Goal: Information Seeking & Learning: Learn about a topic

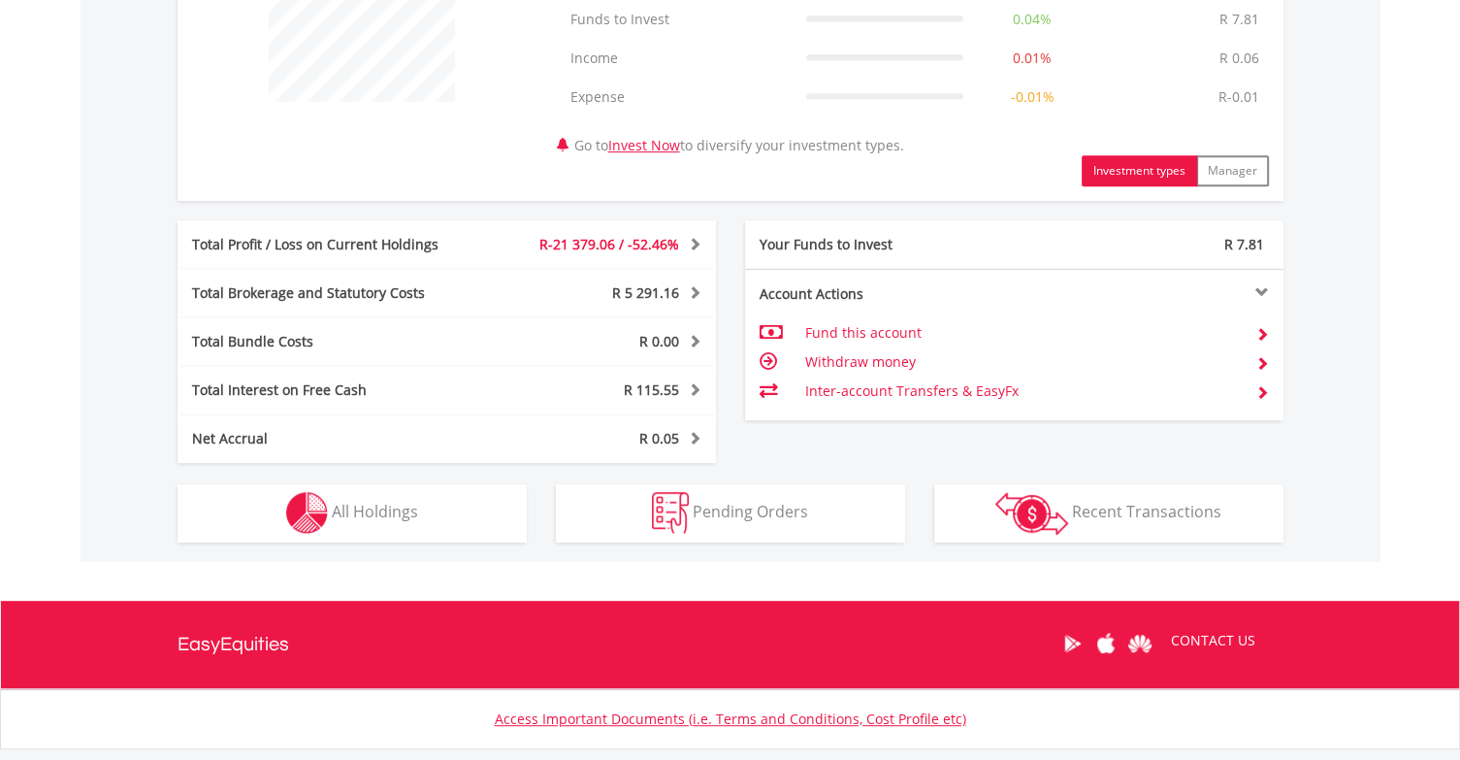
scroll to position [957, 0]
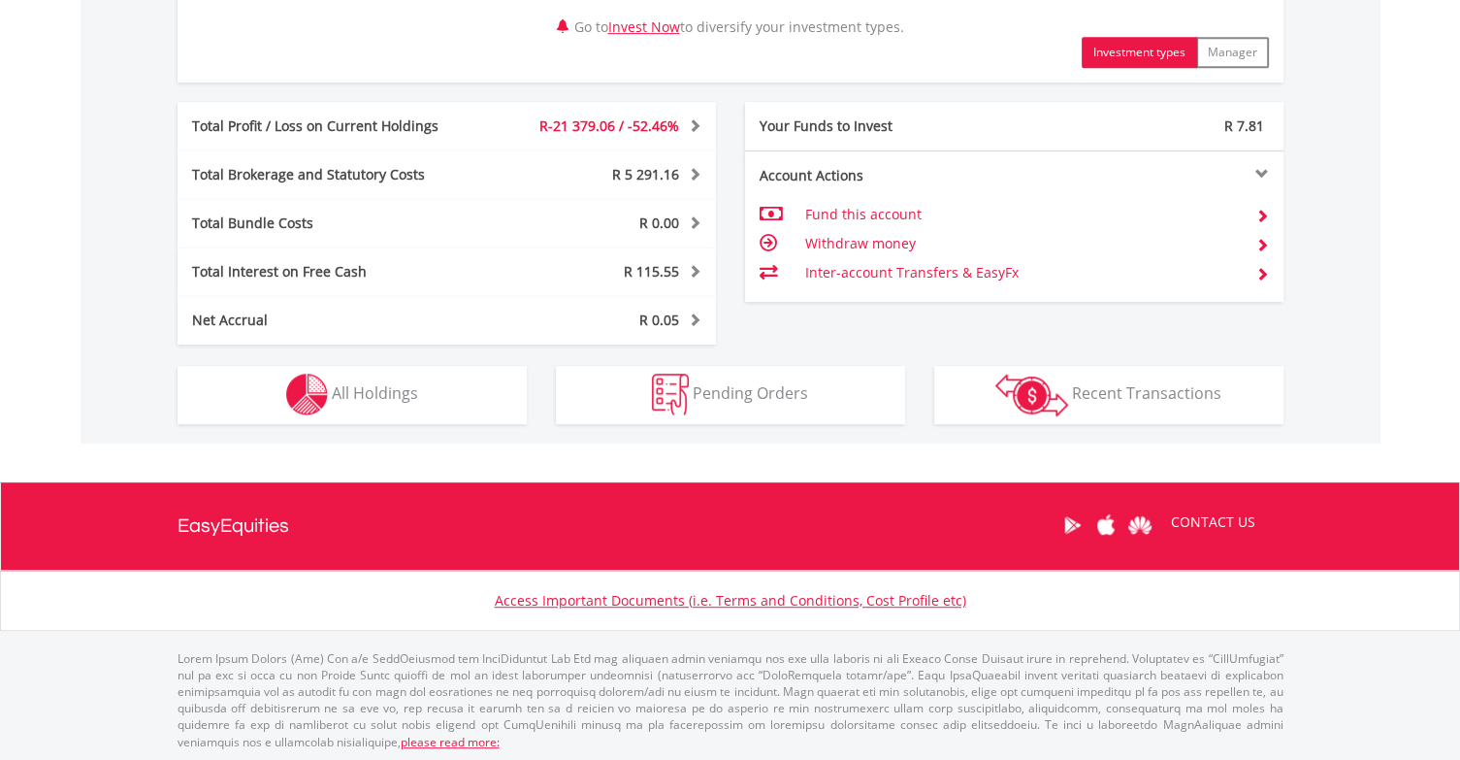
click at [446, 423] on div "R19 375.63 CURRENT VALUE Movement on Current Holdings: R-21 379.06 Profit & Los…" at bounding box center [731, 43] width 1300 height 799
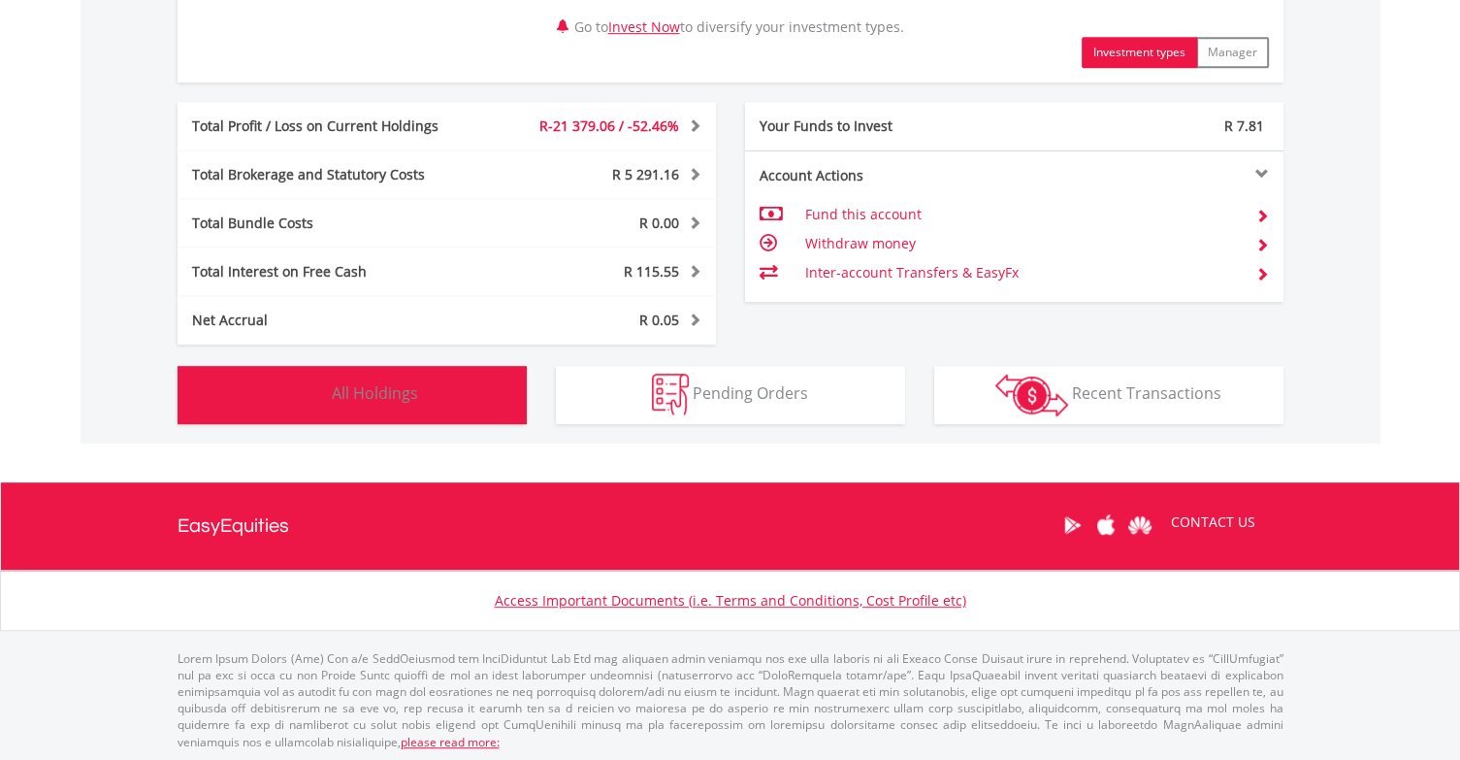
click at [439, 404] on button "Holdings All Holdings" at bounding box center [352, 395] width 349 height 58
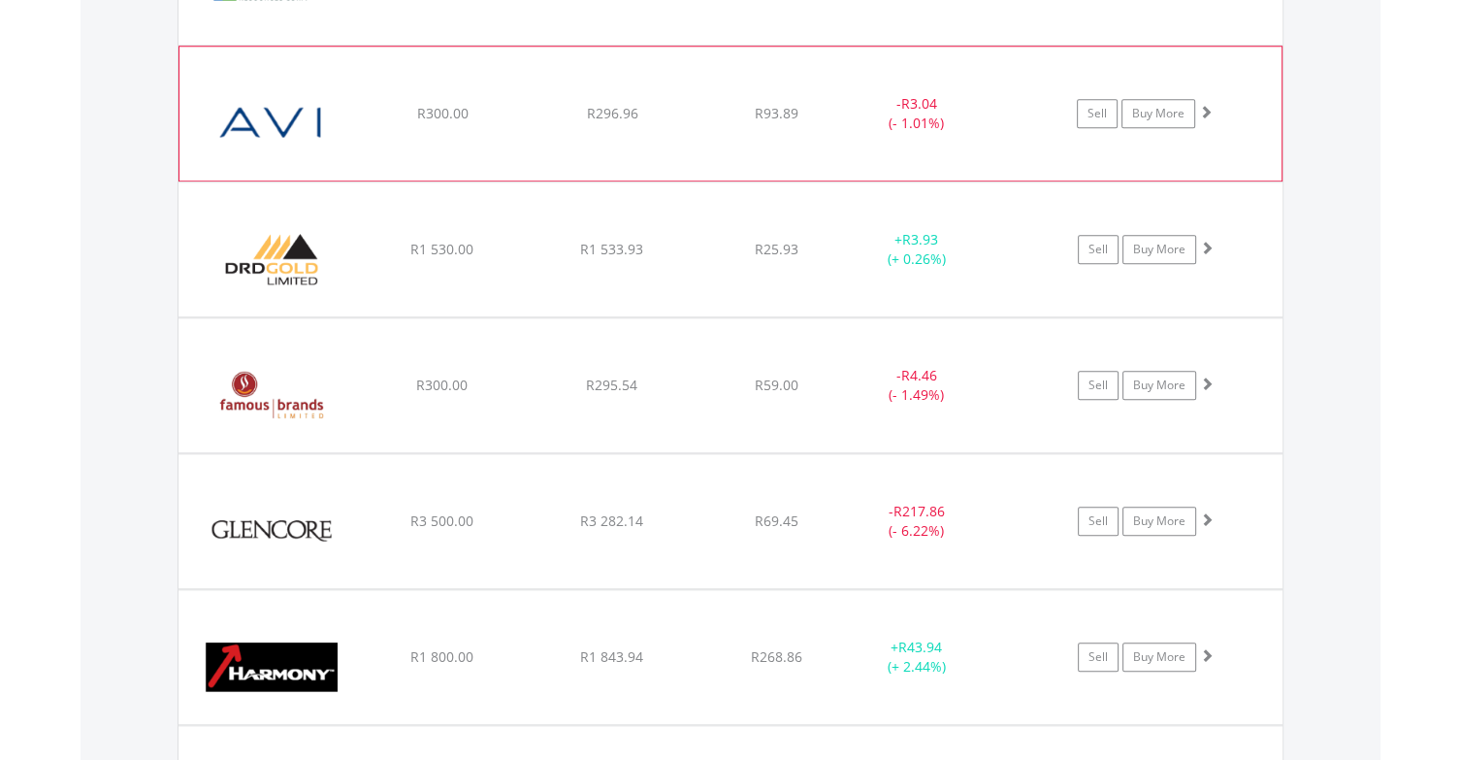
scroll to position [1508, 0]
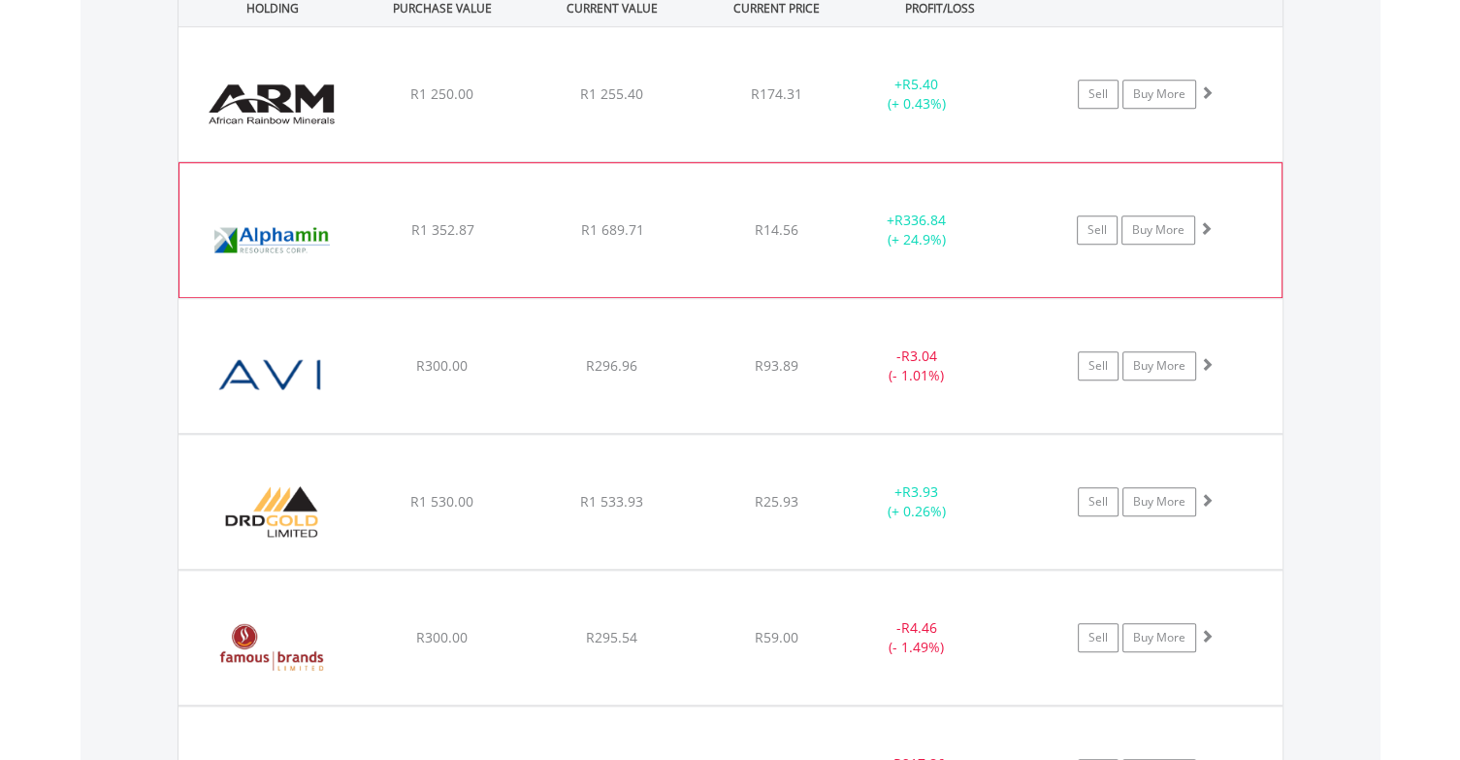
click at [414, 103] on span "R1 352.87" at bounding box center [441, 93] width 63 height 18
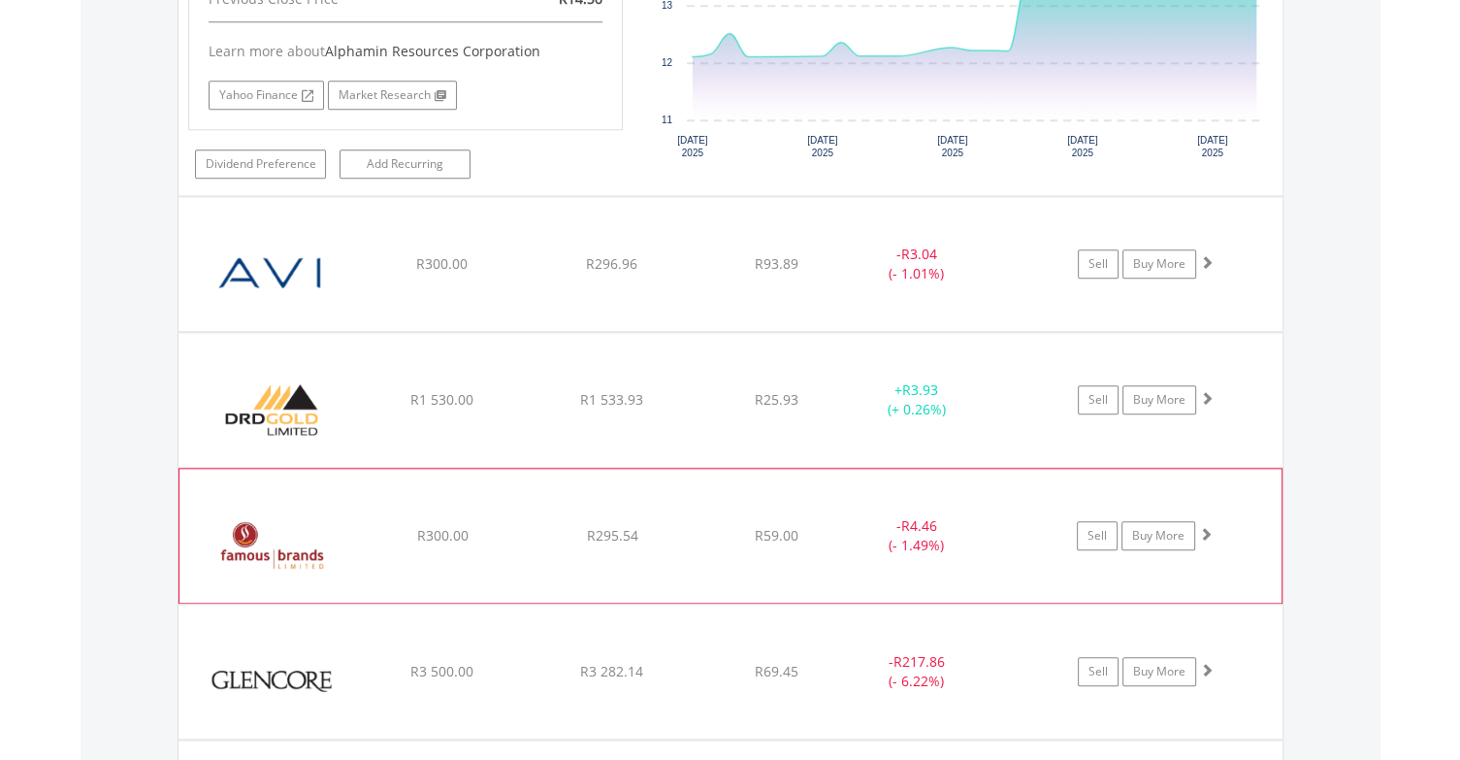
scroll to position [1949, 0]
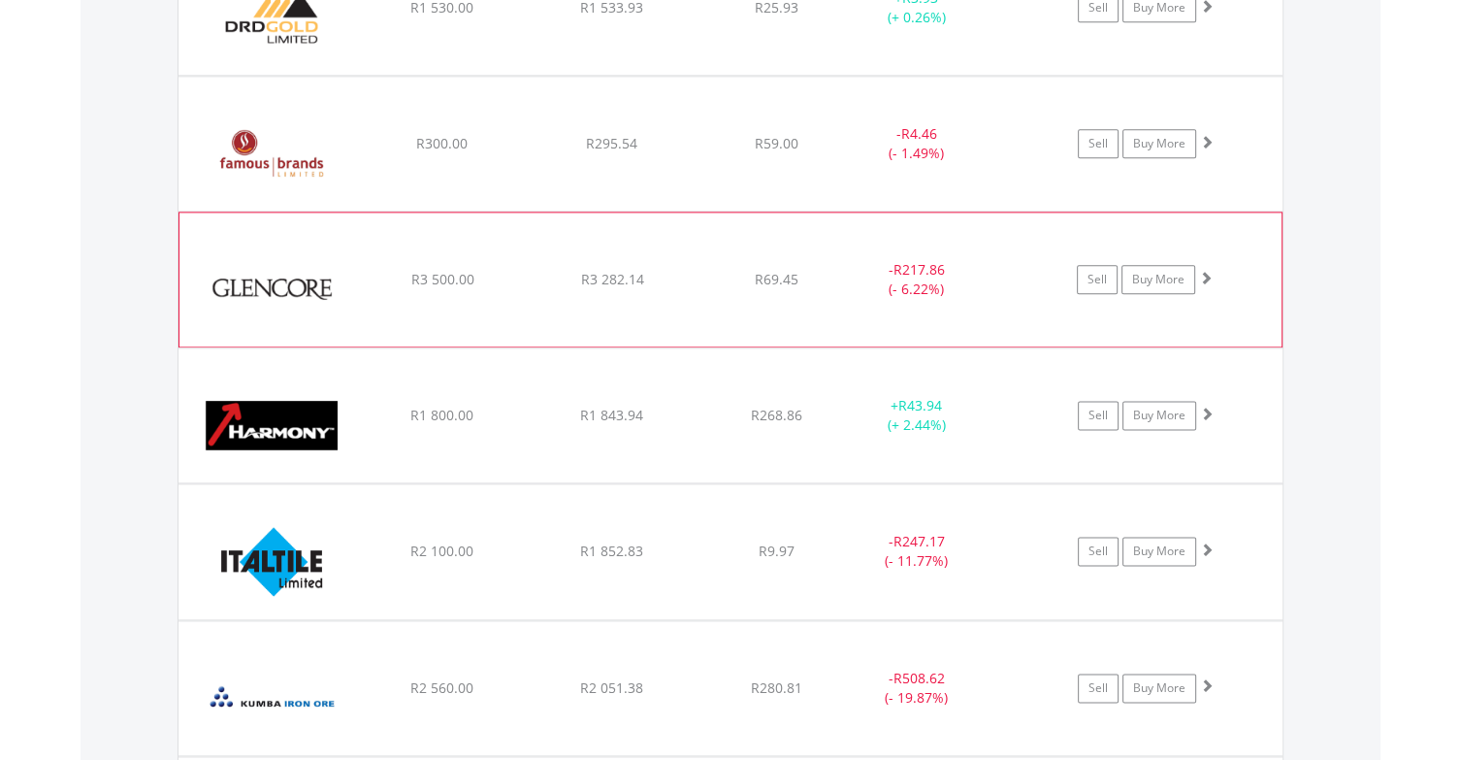
scroll to position [2220, 0]
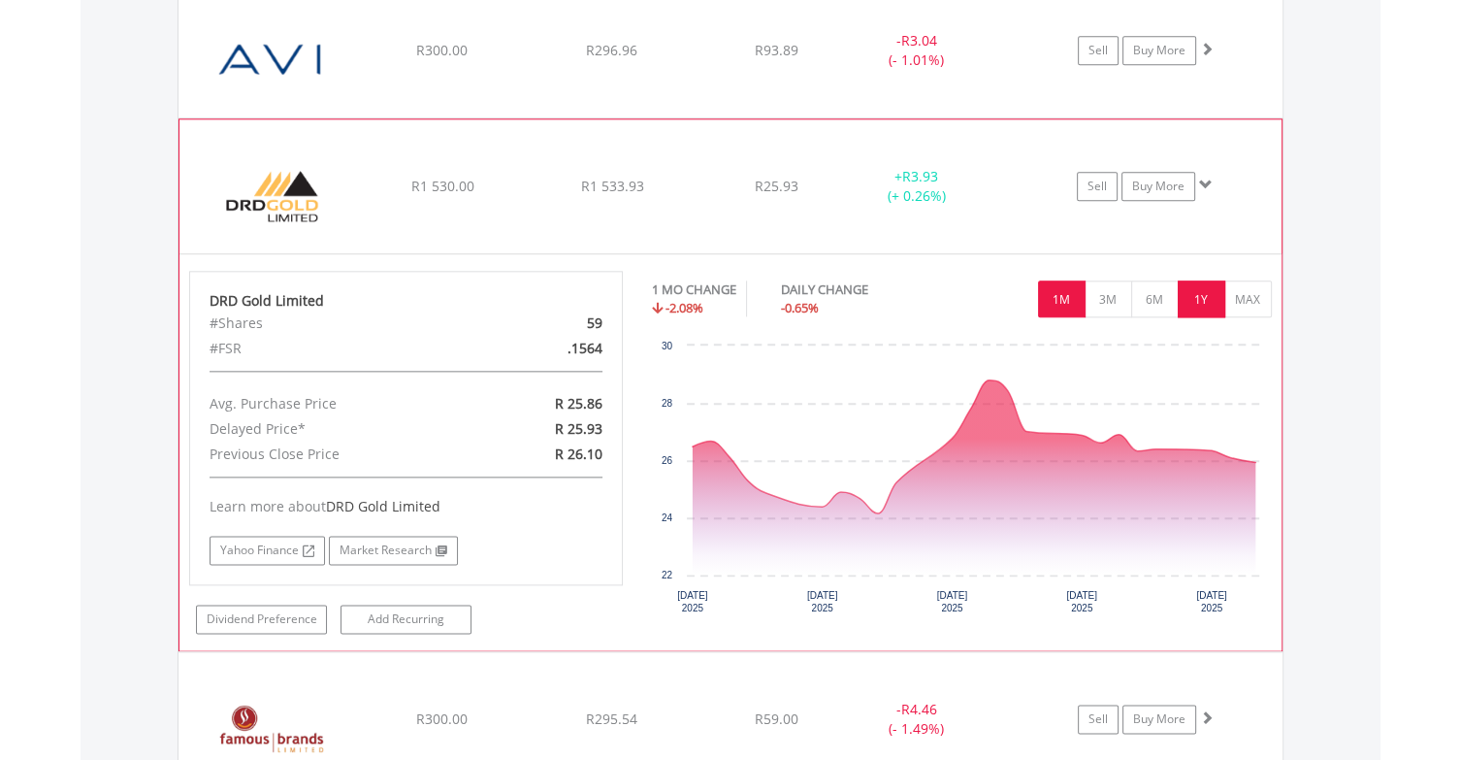
click at [1199, 289] on button "1Y" at bounding box center [1202, 298] width 48 height 37
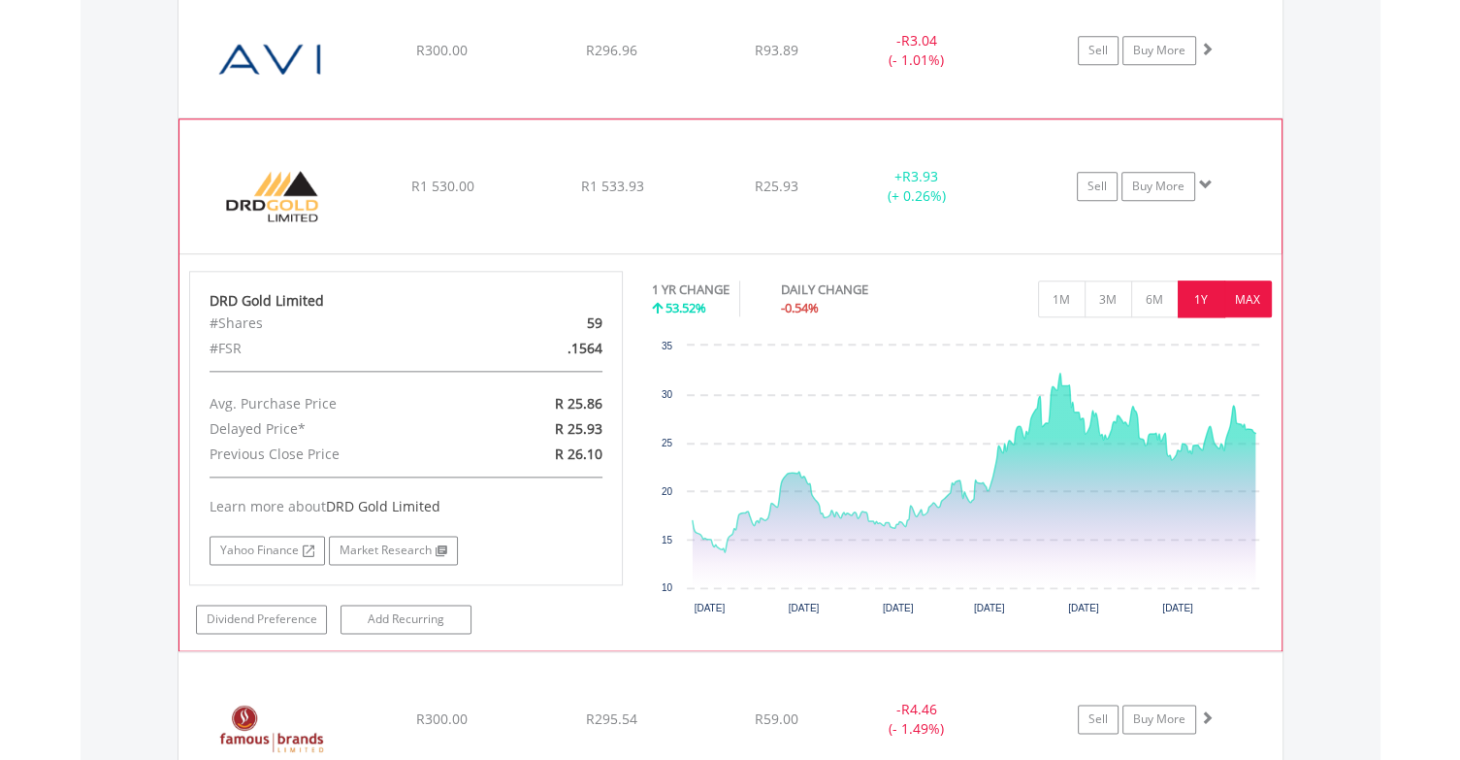
click at [1242, 287] on button "MAX" at bounding box center [1248, 298] width 48 height 37
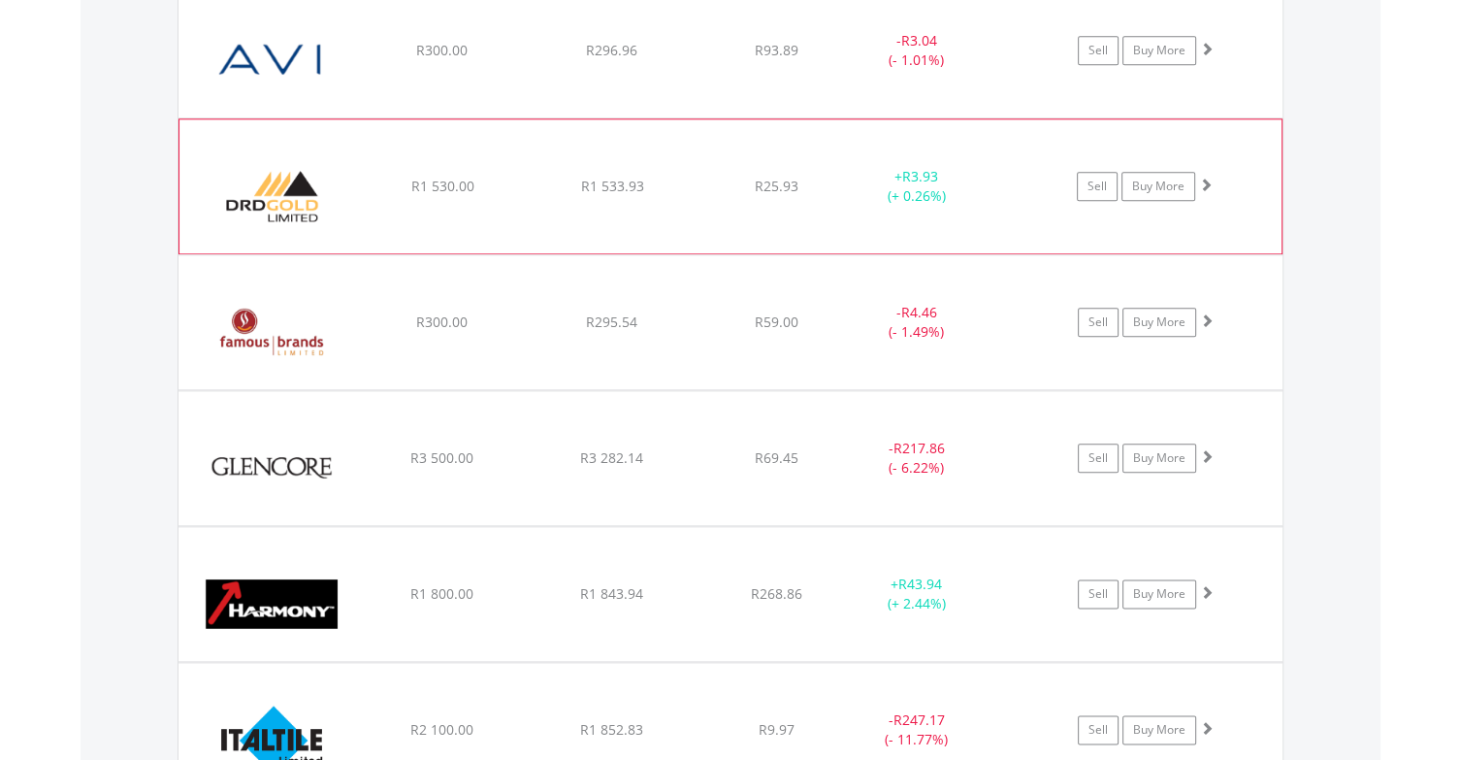
scroll to position [2198, 0]
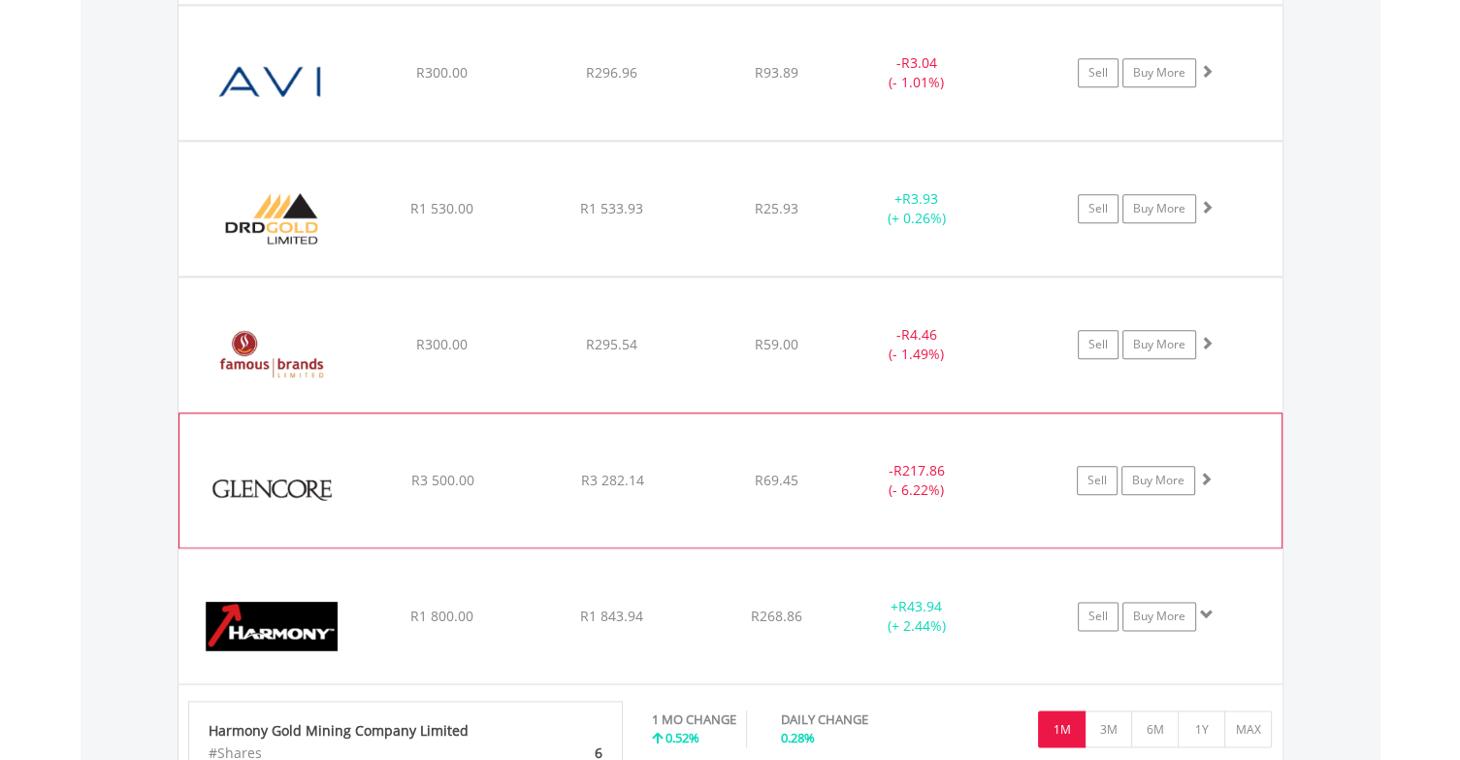
scroll to position [2503, 0]
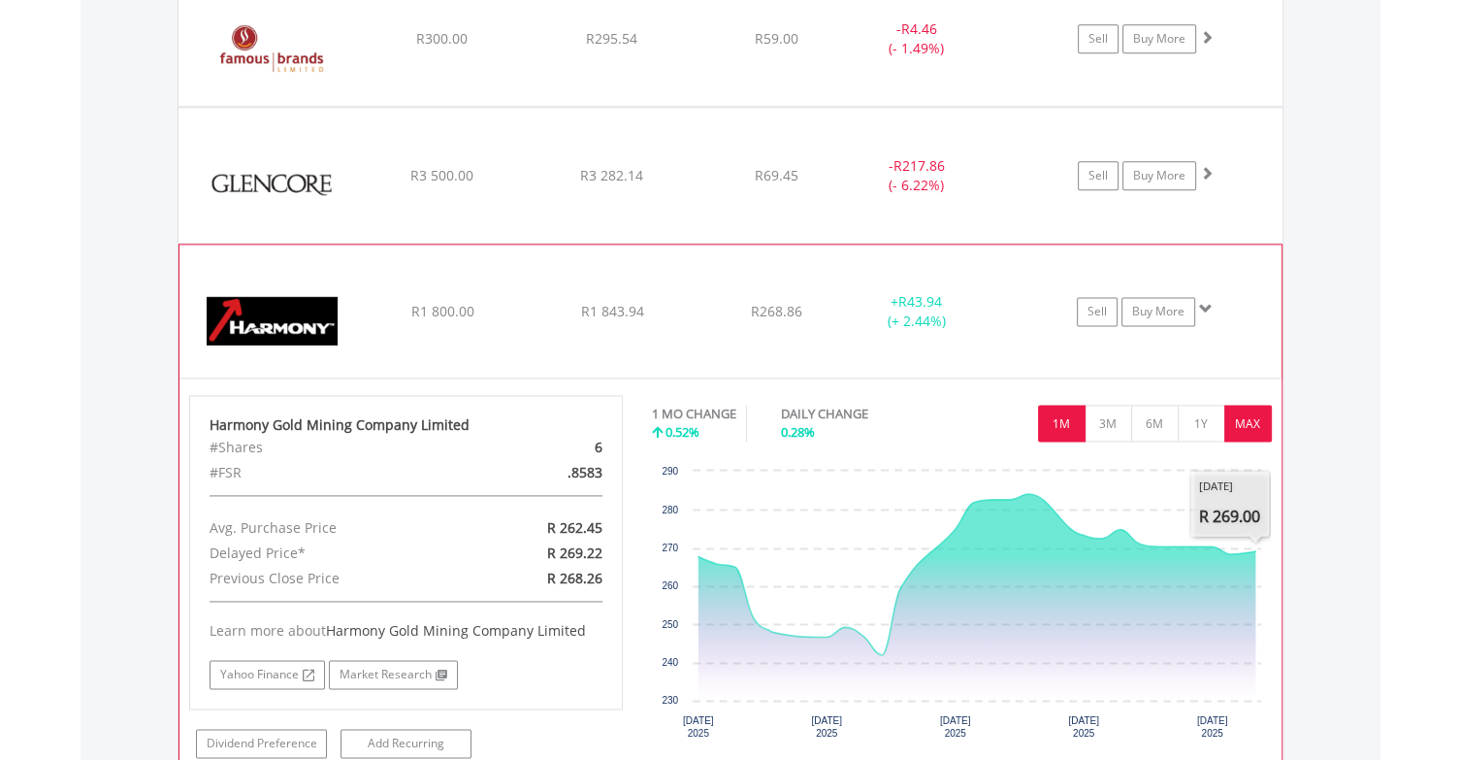
click at [1262, 421] on button "MAX" at bounding box center [1248, 423] width 48 height 37
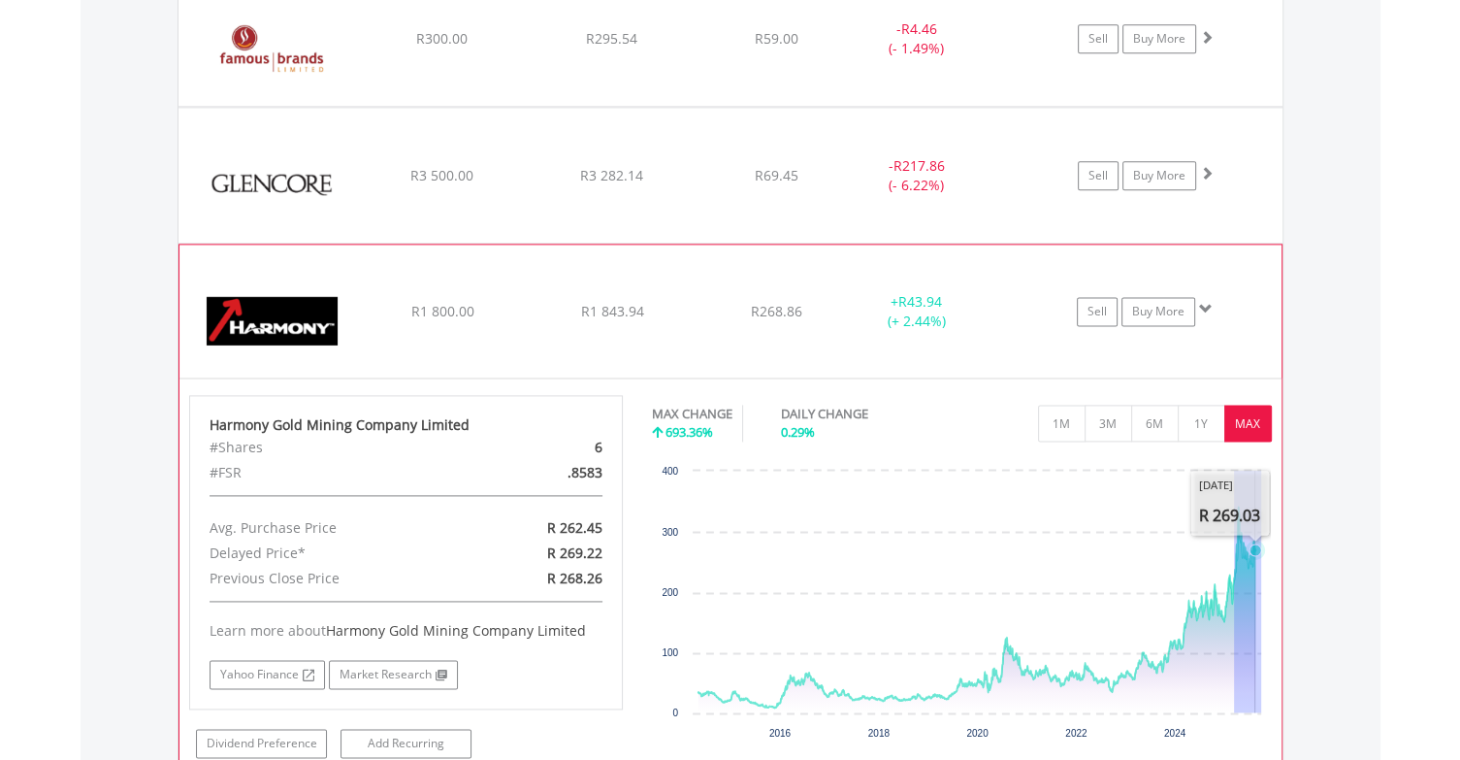
drag, startPoint x: 1234, startPoint y: 567, endPoint x: 1261, endPoint y: 567, distance: 27.2
click at [1261, 567] on icon "Created with Highcharts 11.1.0 2016 2018 2020 2022 2024 0 100 200 300 400 [DATE…" at bounding box center [961, 606] width 619 height 291
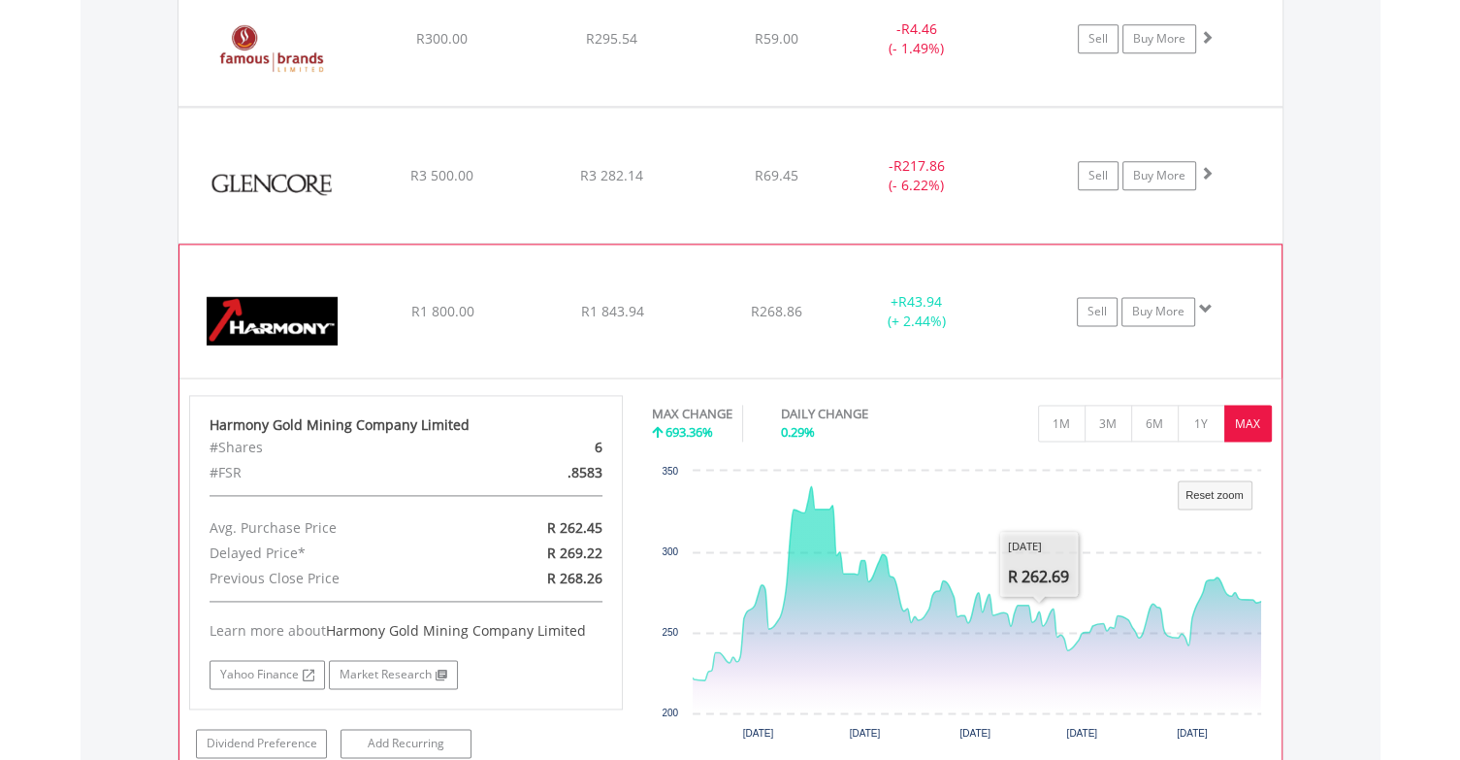
scroll to position [2592, 0]
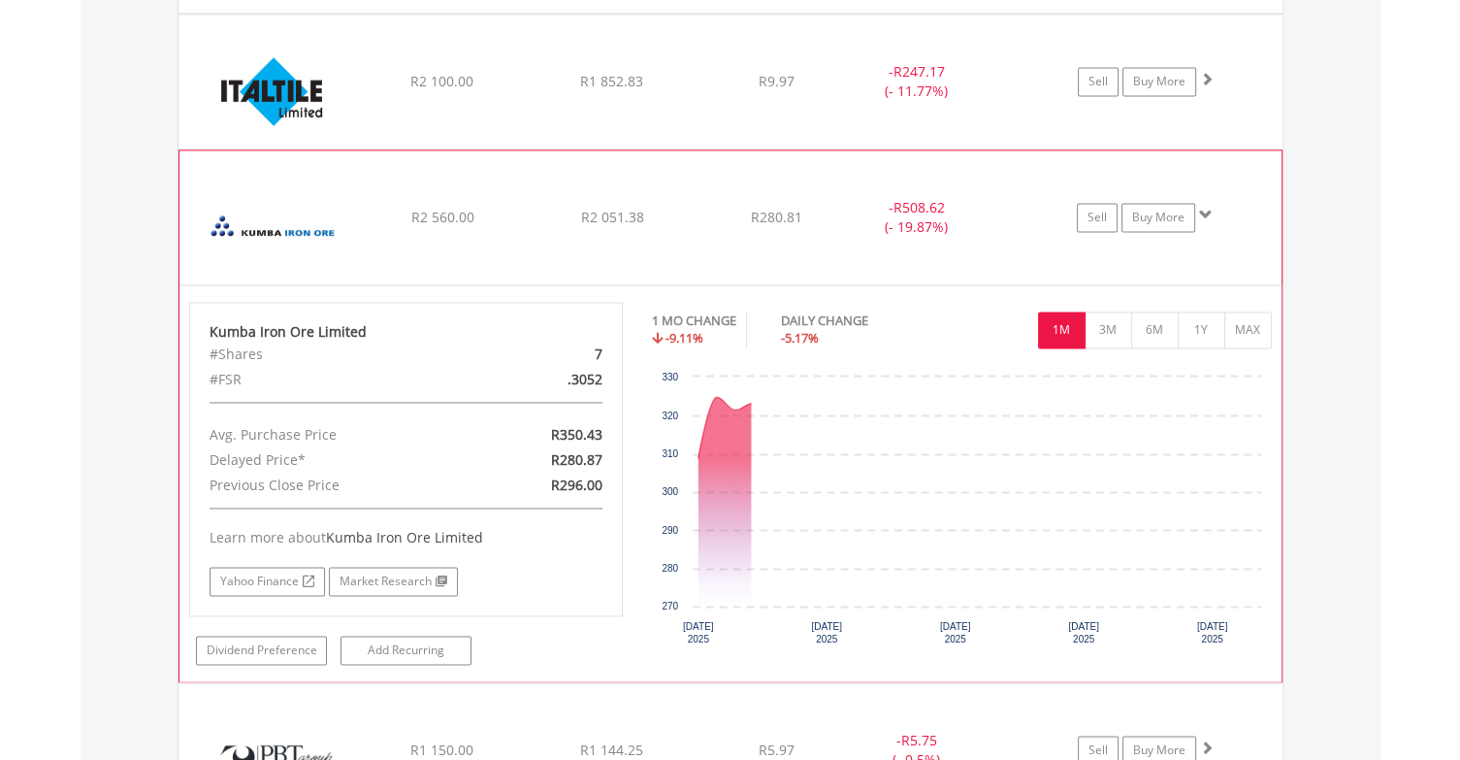
scroll to position [2872, 0]
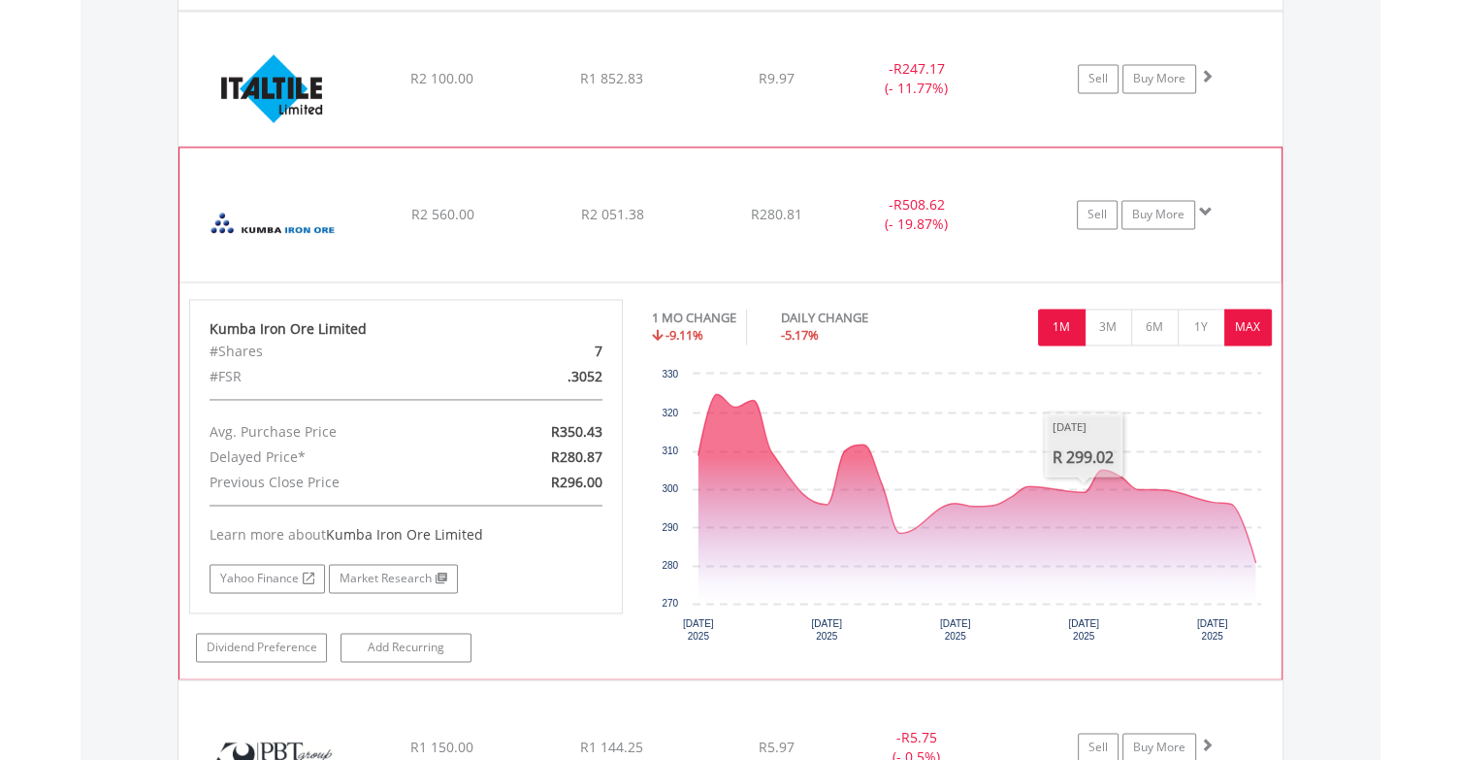
click at [1256, 323] on button "MAX" at bounding box center [1248, 327] width 48 height 37
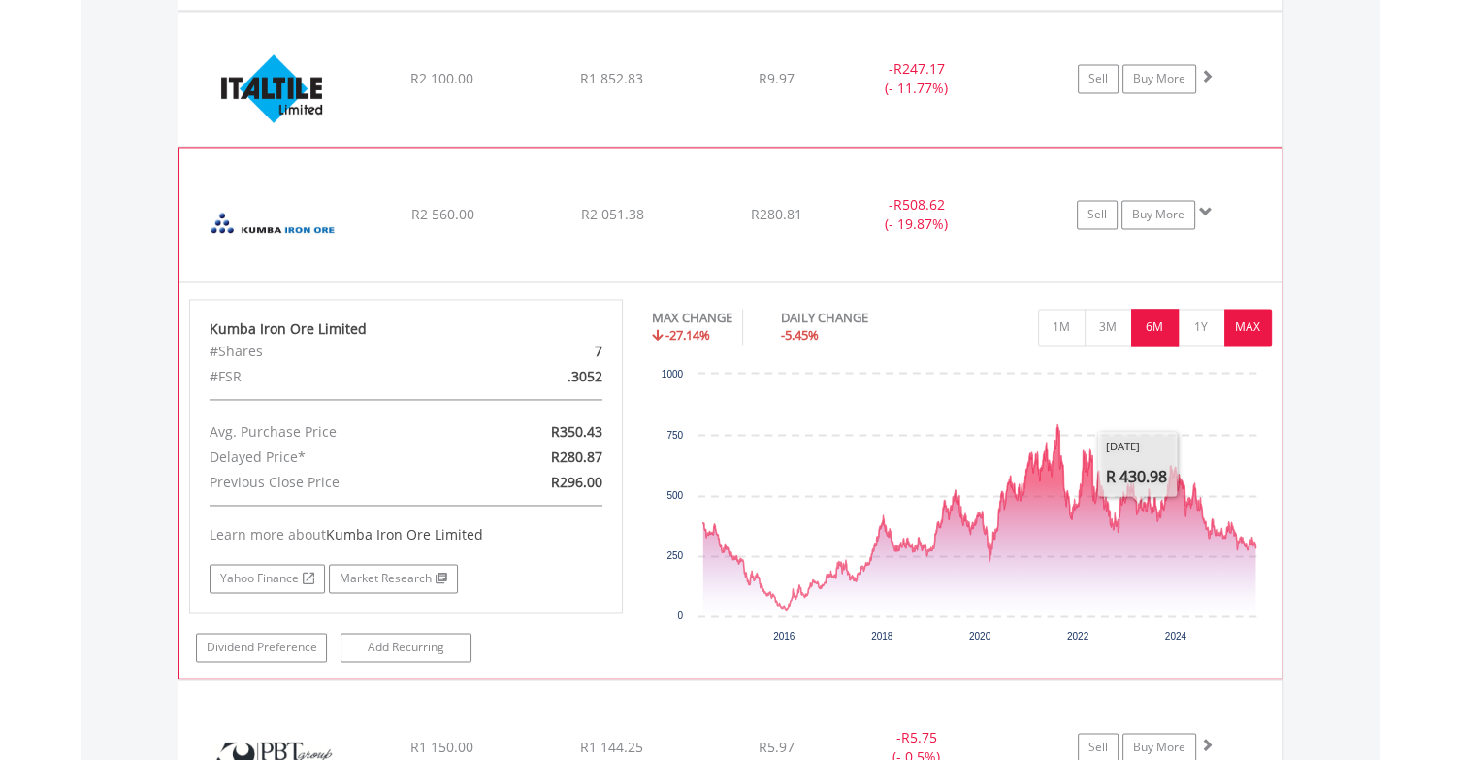
click at [1156, 324] on button "6M" at bounding box center [1155, 327] width 48 height 37
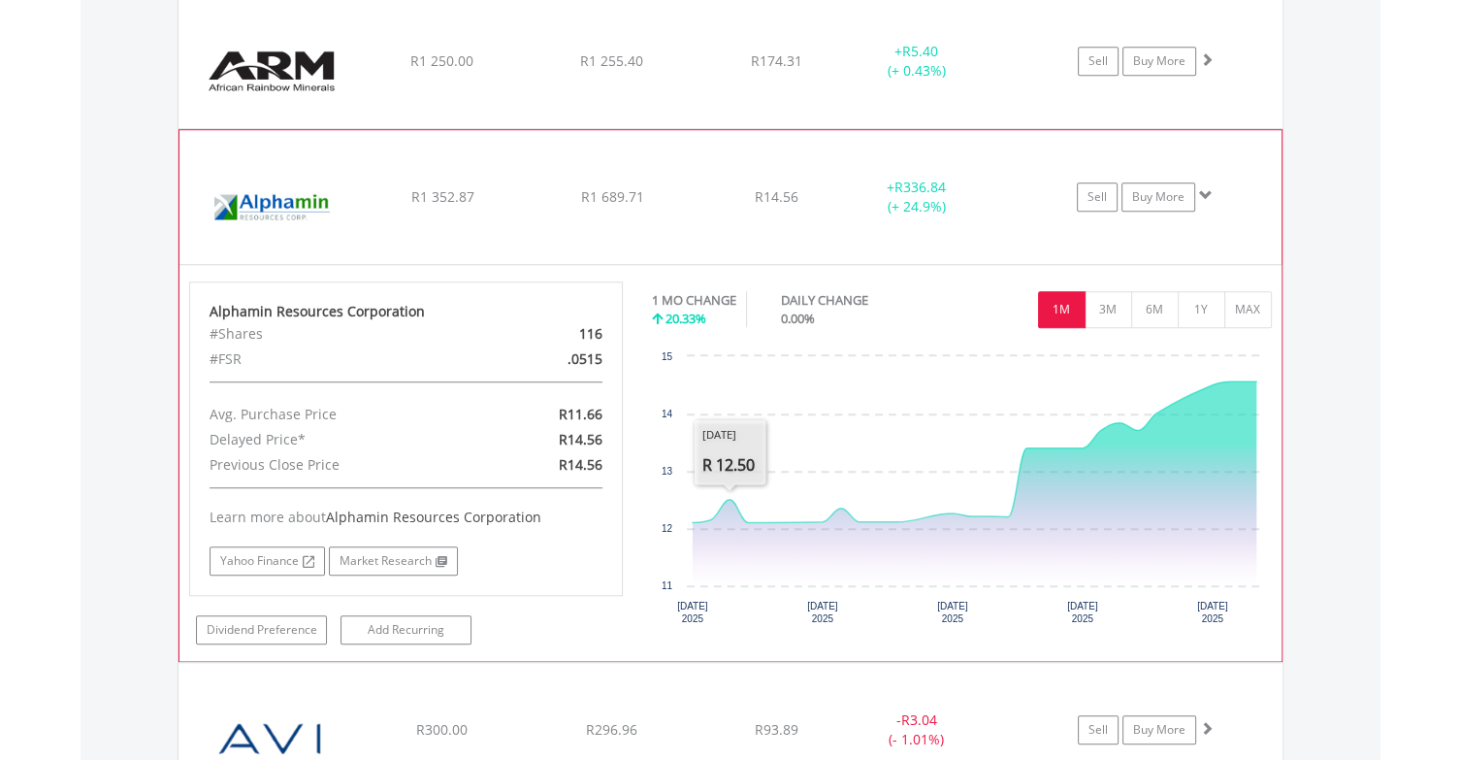
scroll to position [1539, 0]
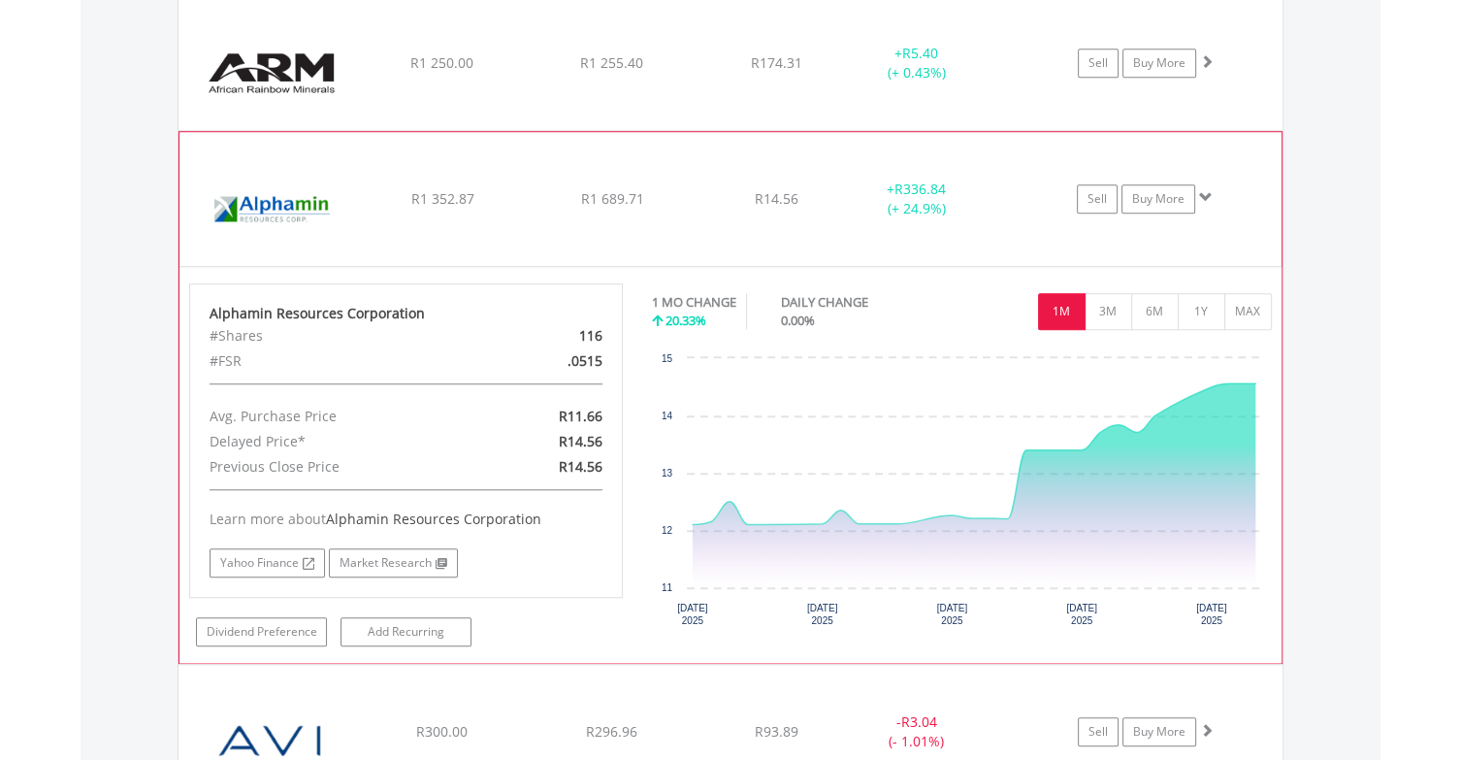
click at [711, 130] on div "﻿ Alphamin Resources Corporation R1 352.87 R1 689.71 R14.56 + R336.84 (+ 24.9%)…" at bounding box center [731, 63] width 1104 height 134
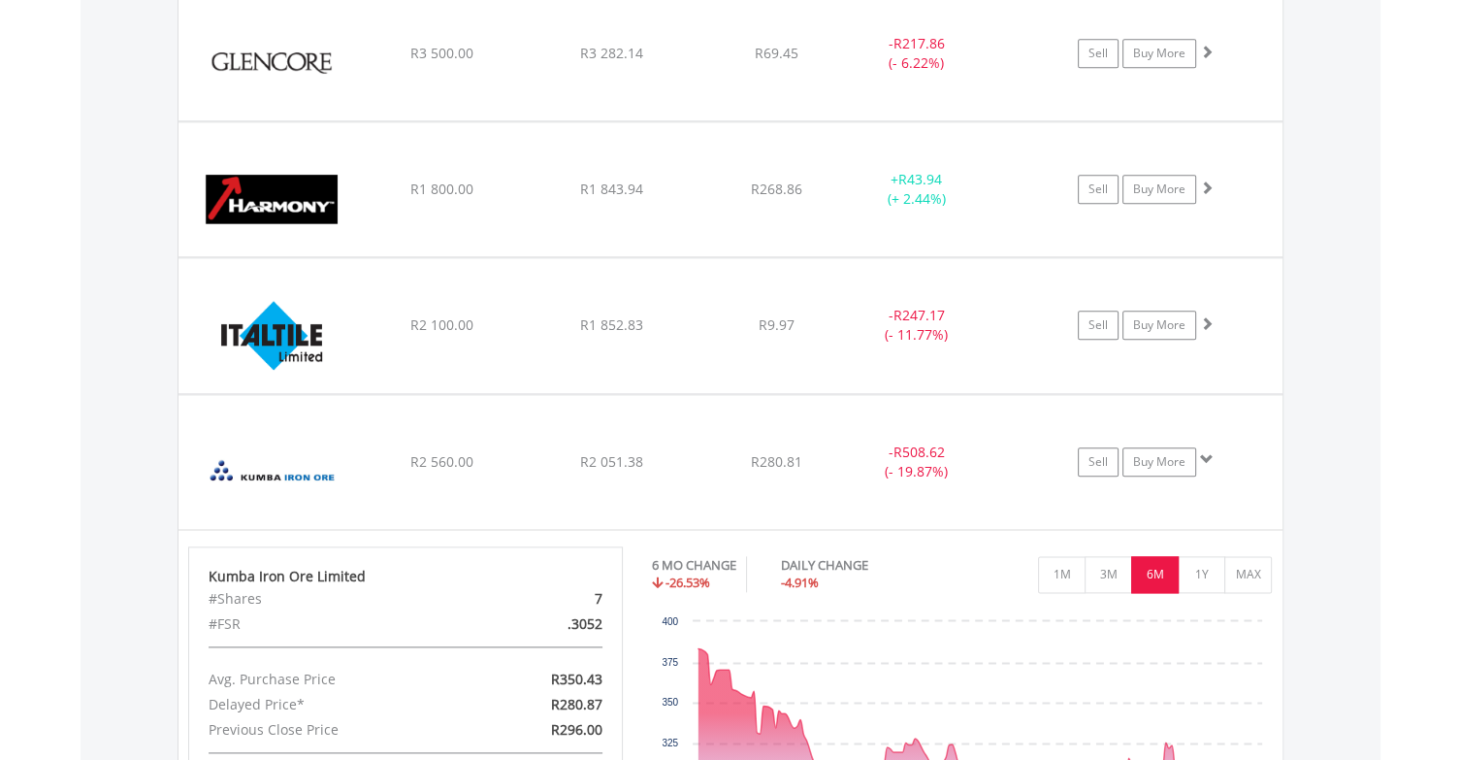
scroll to position [2230, 0]
